Goal: Task Accomplishment & Management: Manage account settings

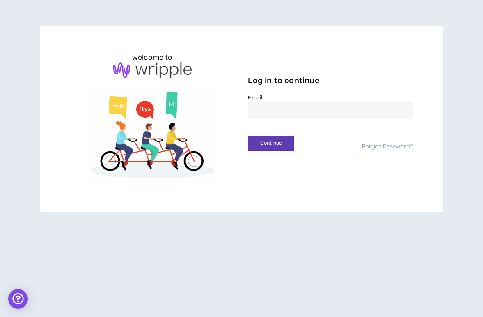
type input "**********"
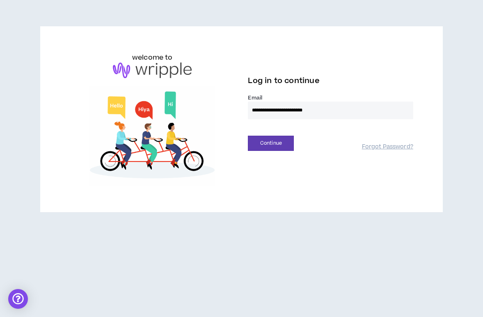
click at [262, 158] on div "**********" at bounding box center [241, 119] width 357 height 133
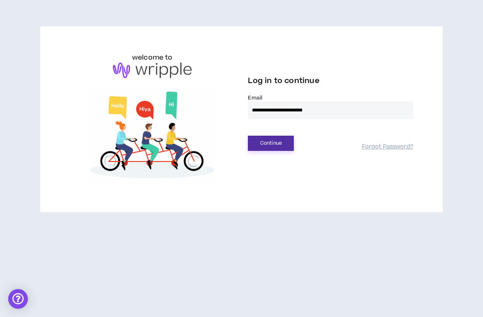
click at [262, 150] on button "Continue" at bounding box center [271, 143] width 46 height 15
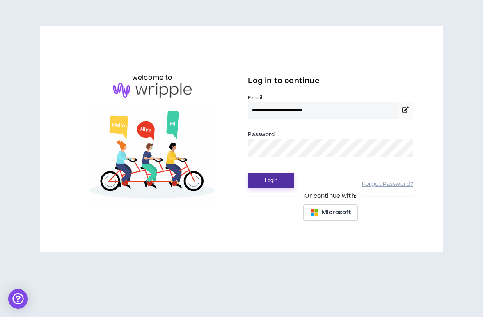
click at [263, 182] on button "Login" at bounding box center [271, 180] width 46 height 15
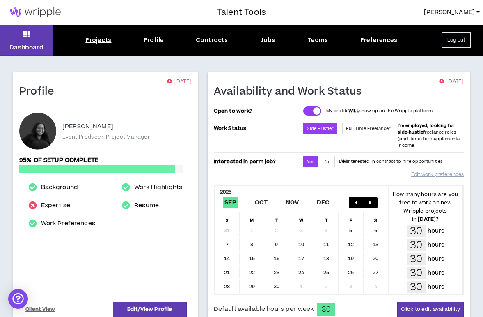
click at [96, 42] on div "Projects" at bounding box center [98, 40] width 26 height 9
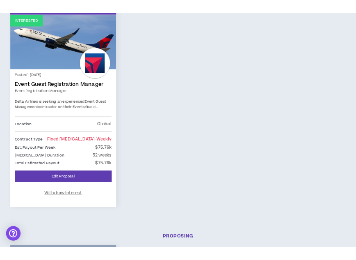
scroll to position [159, 0]
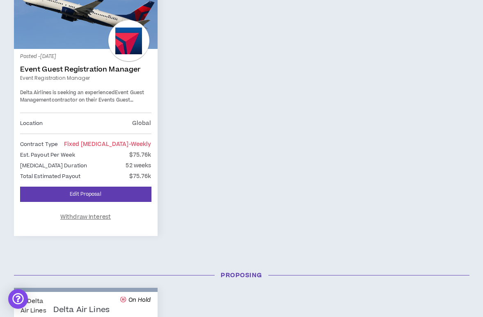
drag, startPoint x: 91, startPoint y: 217, endPoint x: 409, endPoint y: 132, distance: 329.0
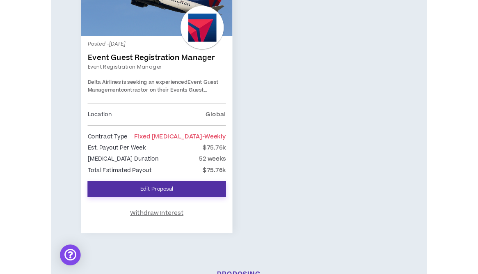
scroll to position [219, 0]
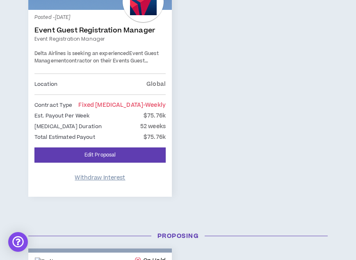
click at [88, 175] on span "Withdraw Interest" at bounding box center [100, 178] width 51 height 8
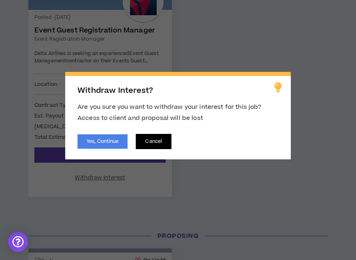
click at [154, 140] on button "Cancel" at bounding box center [154, 141] width 36 height 15
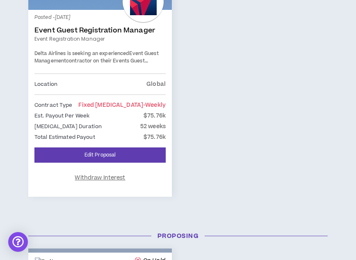
drag, startPoint x: 101, startPoint y: 175, endPoint x: 267, endPoint y: 49, distance: 207.8
click at [267, 49] on div "Interested Posted - [DATE] Event Guest Registration Manager Event Registration …" at bounding box center [178, 69] width 312 height 275
